Goal: Transaction & Acquisition: Purchase product/service

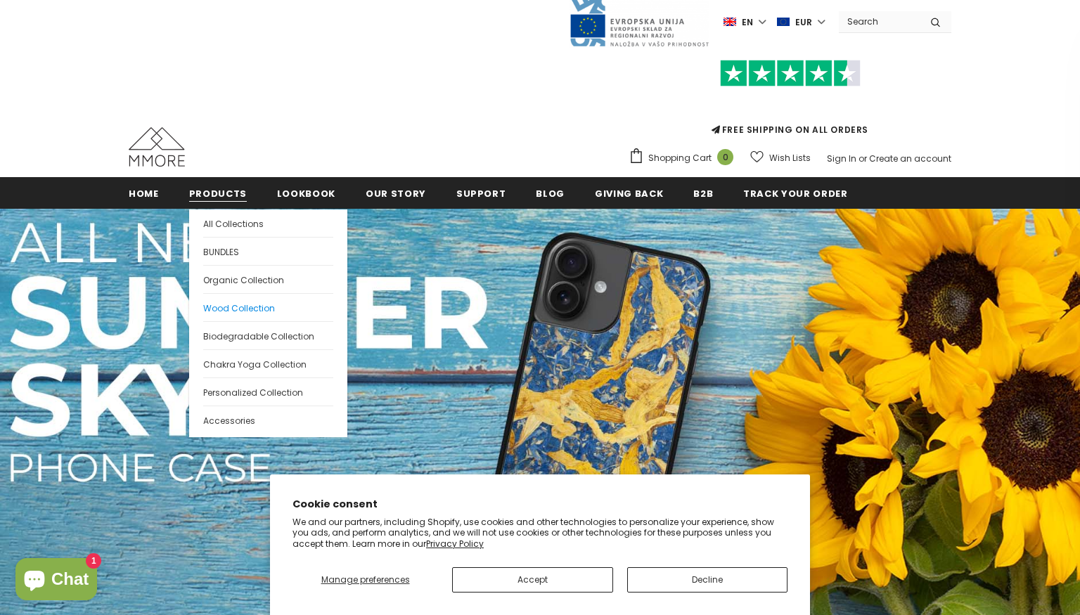
scroll to position [15, 0]
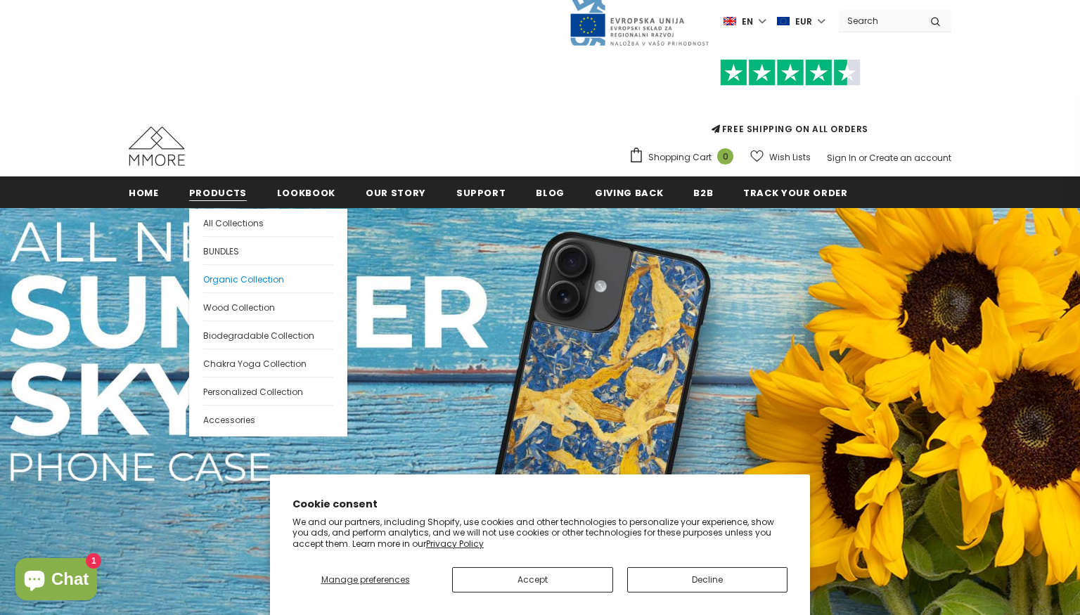
click at [244, 277] on span "Organic Collection" at bounding box center [243, 279] width 81 height 12
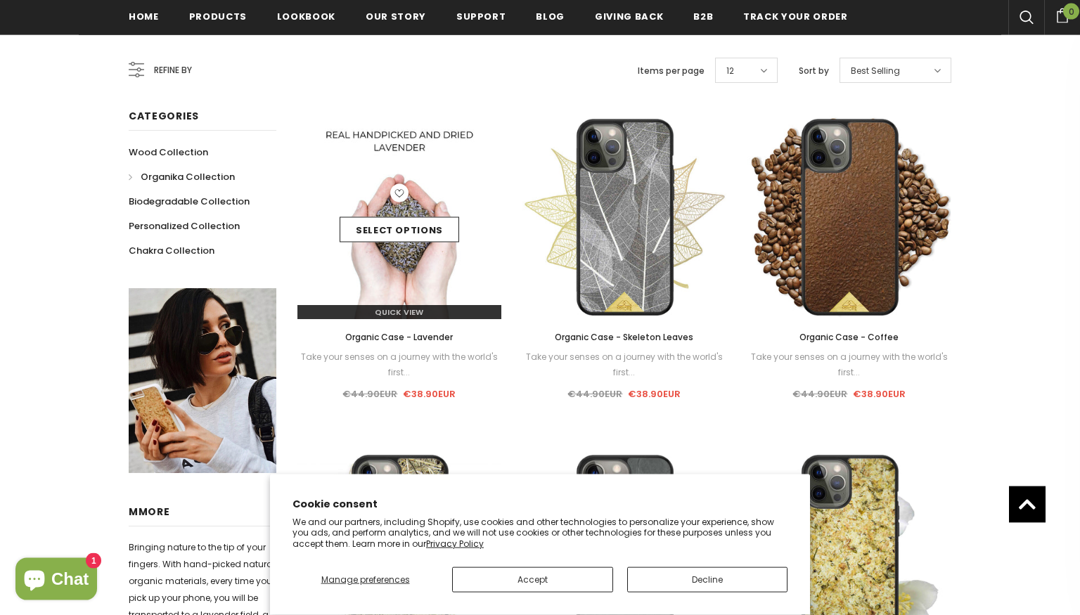
scroll to position [264, 0]
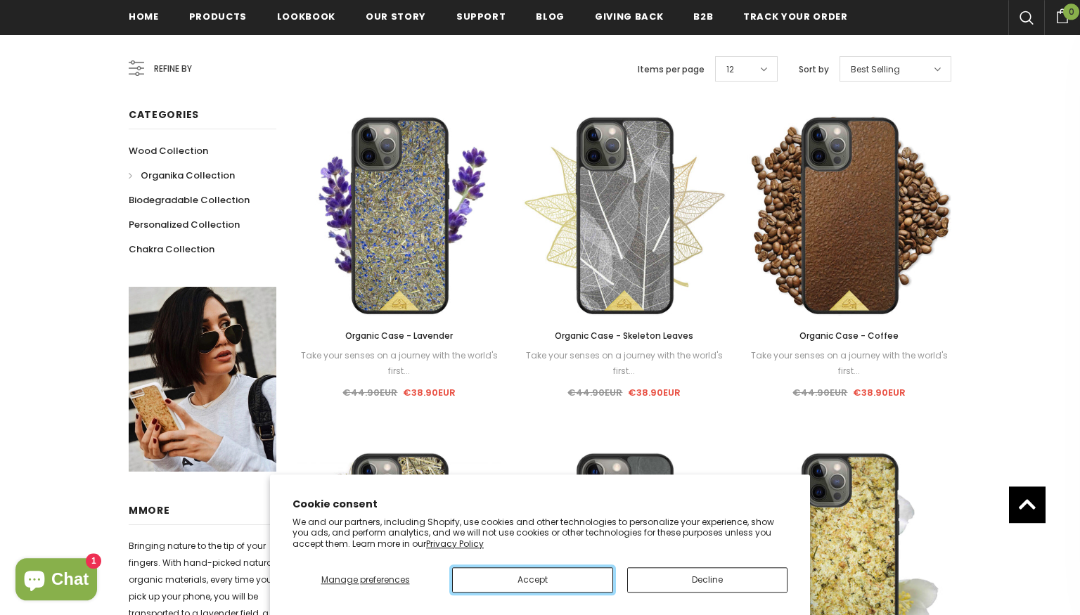
click at [533, 579] on button "Accept" at bounding box center [532, 579] width 160 height 25
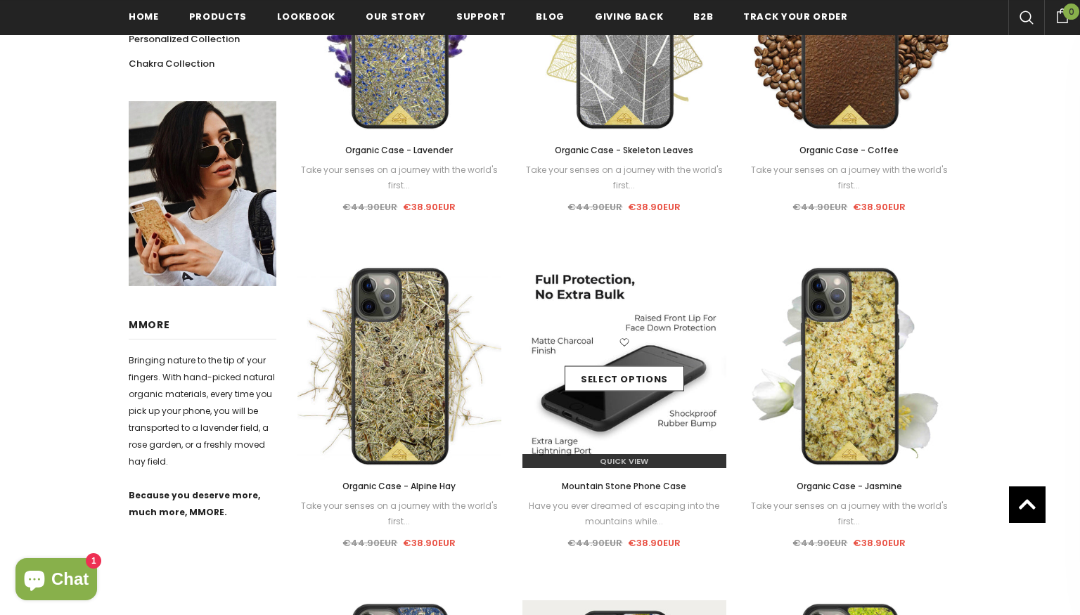
scroll to position [476, 0]
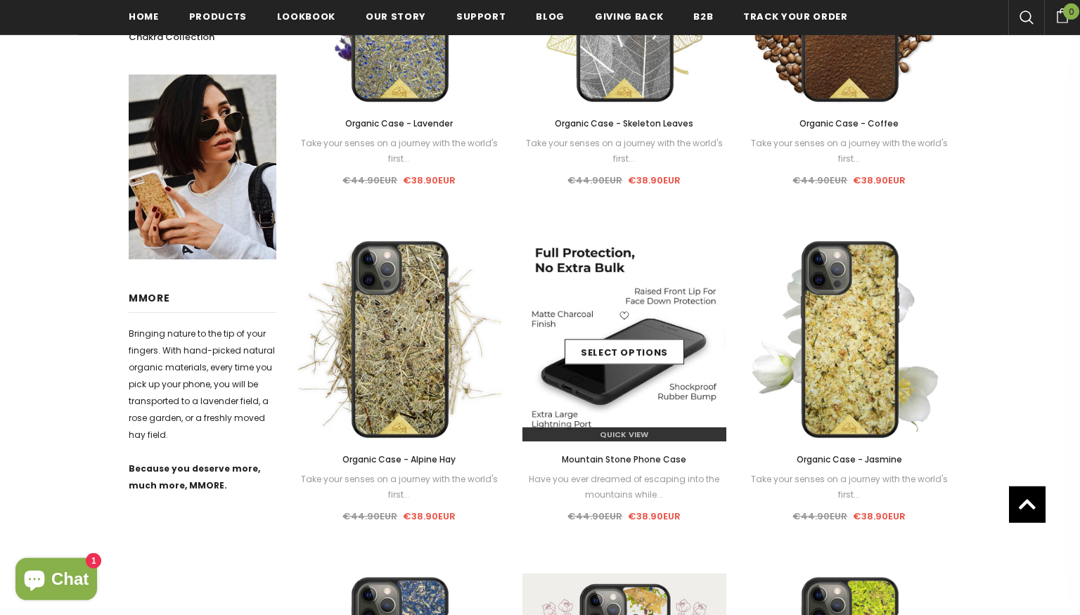
click at [650, 295] on img at bounding box center [624, 340] width 204 height 204
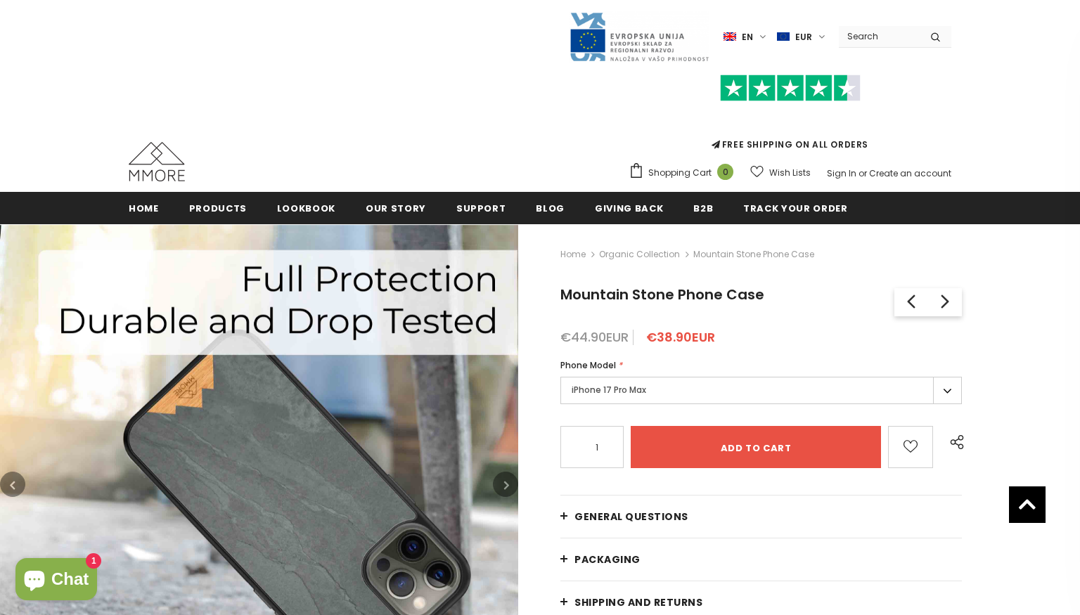
scroll to position [163, 0]
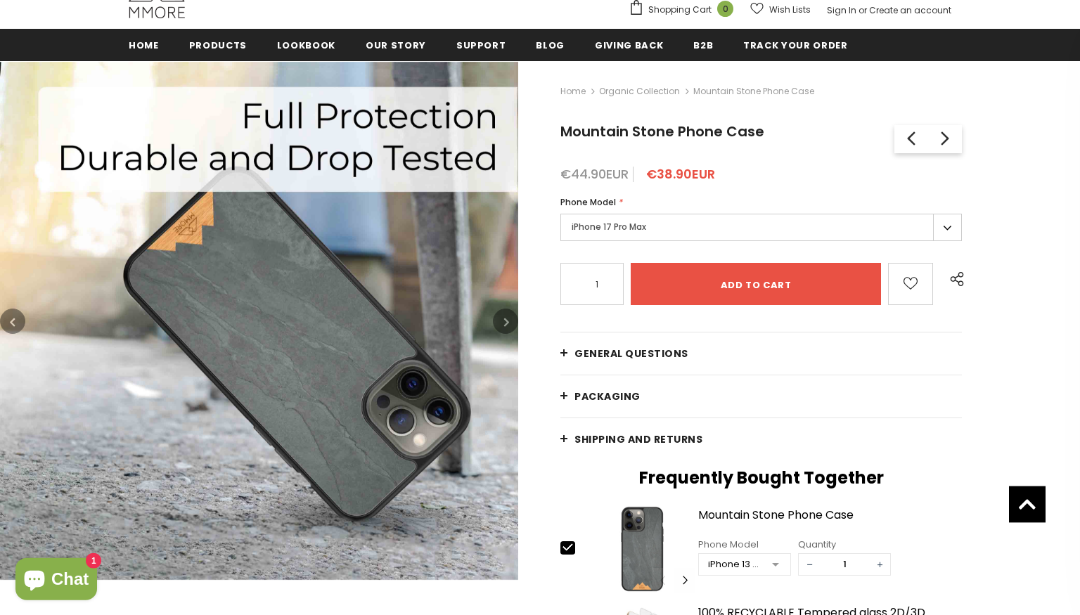
click at [497, 301] on img at bounding box center [259, 321] width 518 height 518
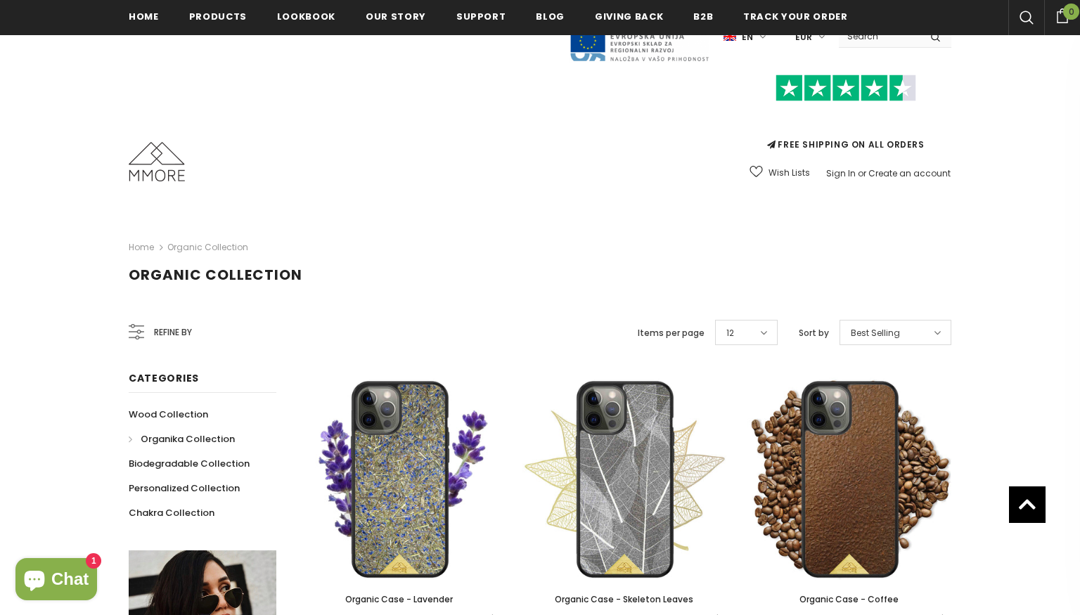
scroll to position [865, 0]
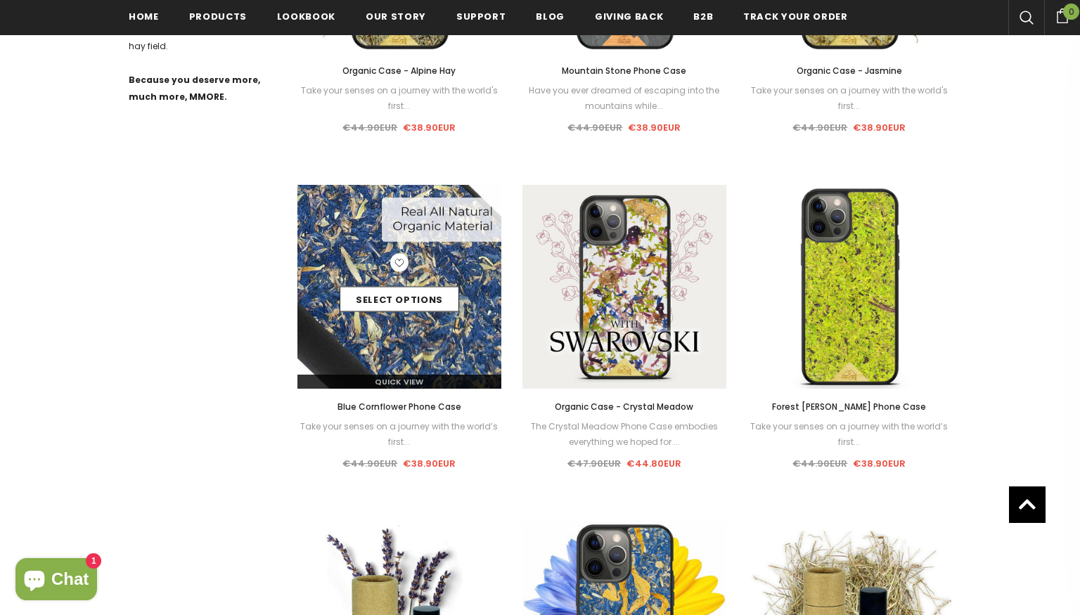
click at [426, 260] on div "Select options" at bounding box center [399, 287] width 204 height 67
click at [408, 340] on img at bounding box center [399, 287] width 204 height 204
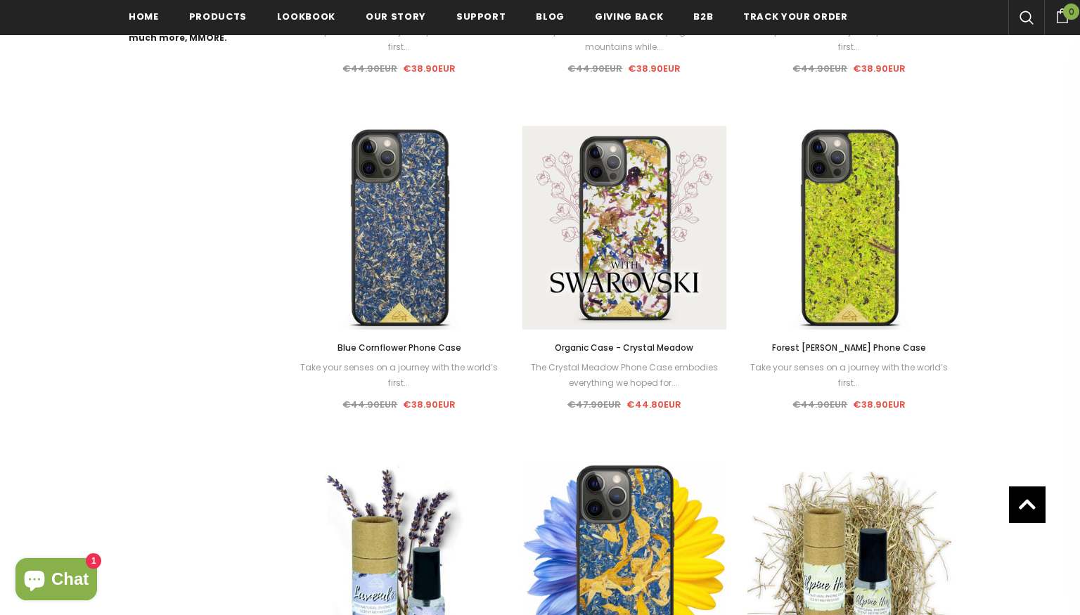
scroll to position [1223, 0]
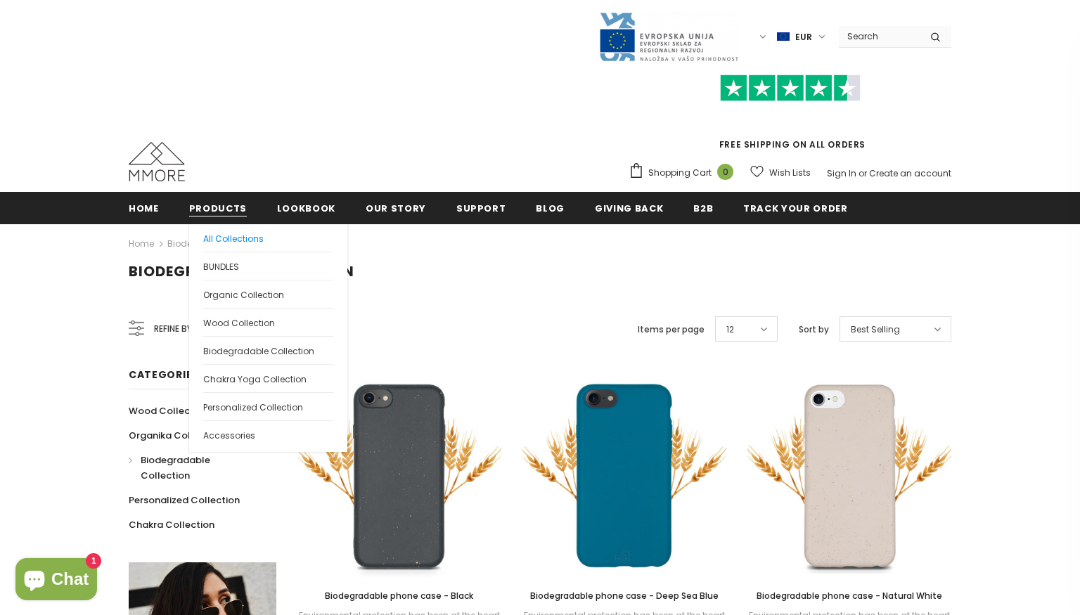
click at [216, 232] on link "All Collections" at bounding box center [268, 237] width 130 height 27
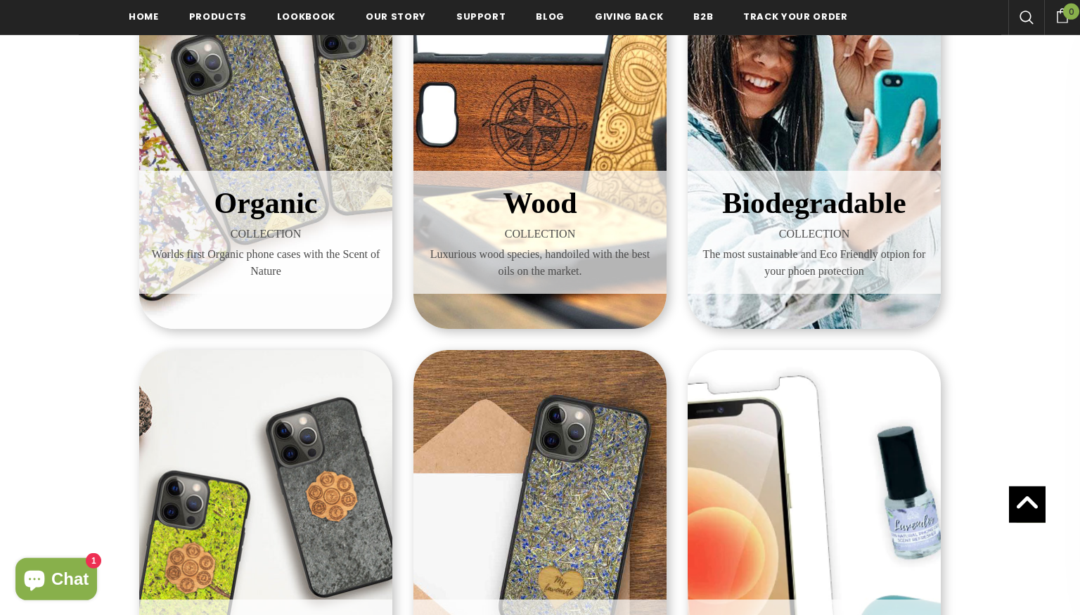
scroll to position [344, 0]
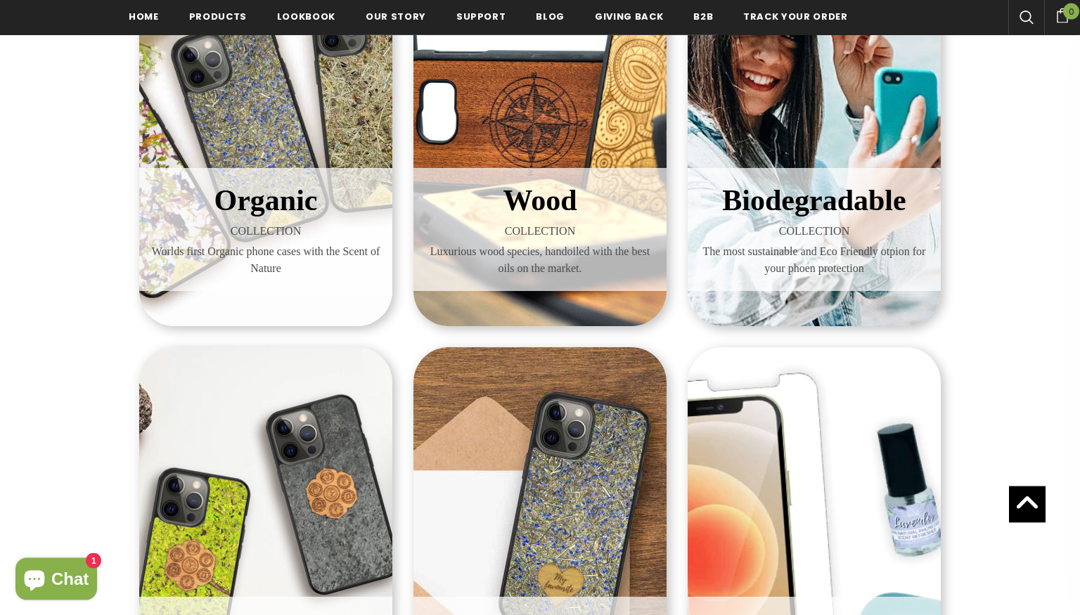
click at [799, 210] on span "Biodegradable" at bounding box center [813, 200] width 183 height 32
